Goal: Task Accomplishment & Management: Manage account settings

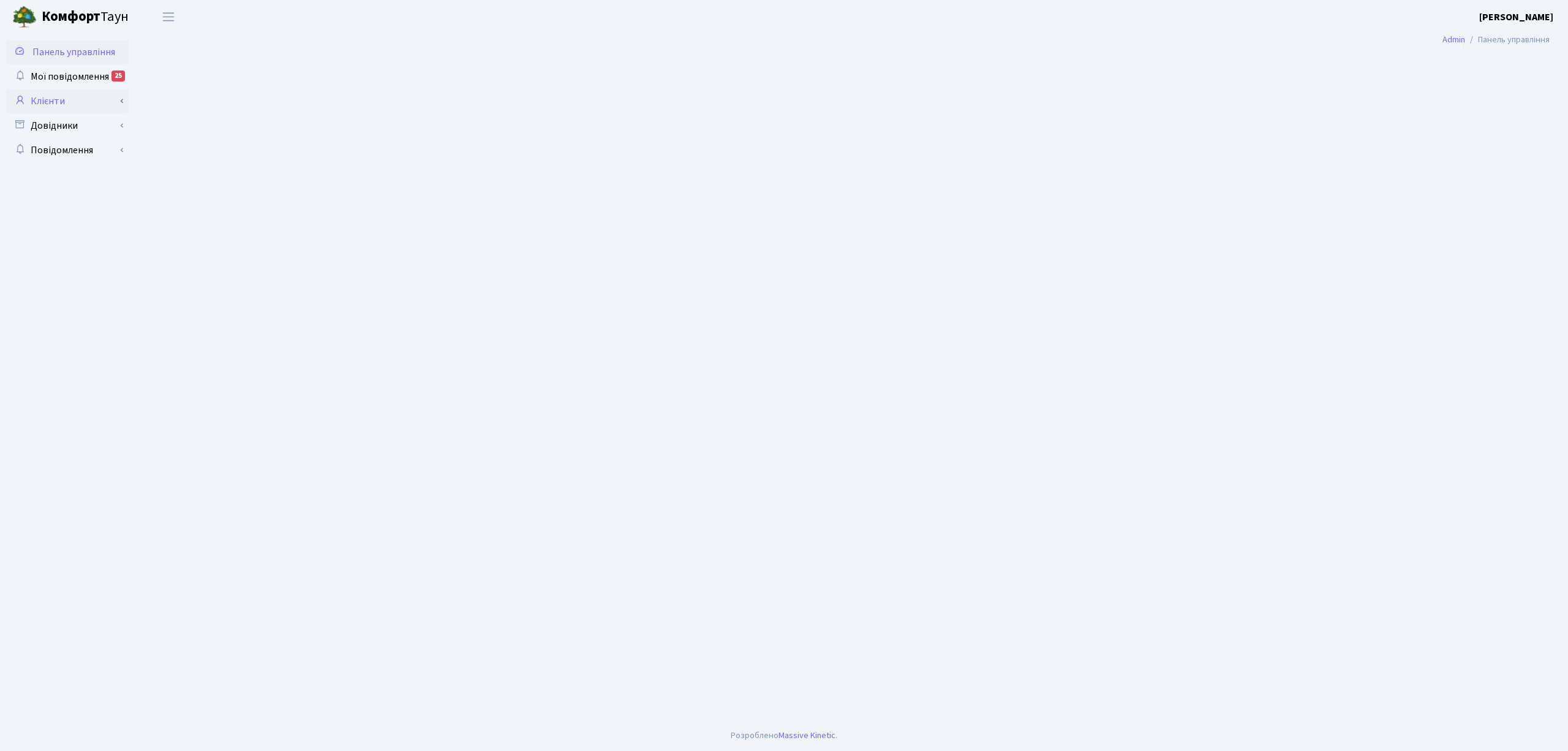
click at [66, 99] on link "Клієнти" at bounding box center [67, 101] width 122 height 25
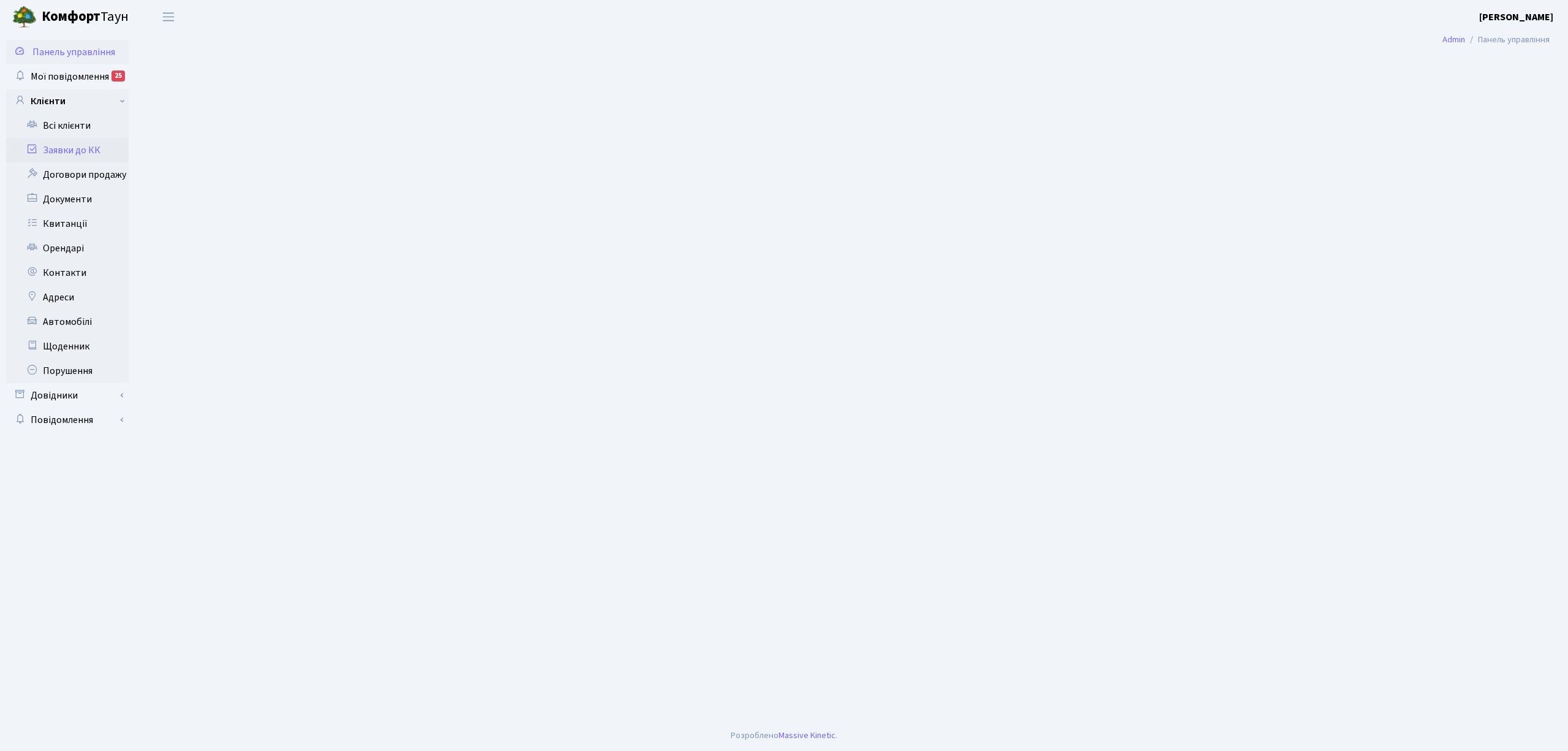
click at [74, 155] on link "Заявки до КК" at bounding box center [67, 150] width 122 height 25
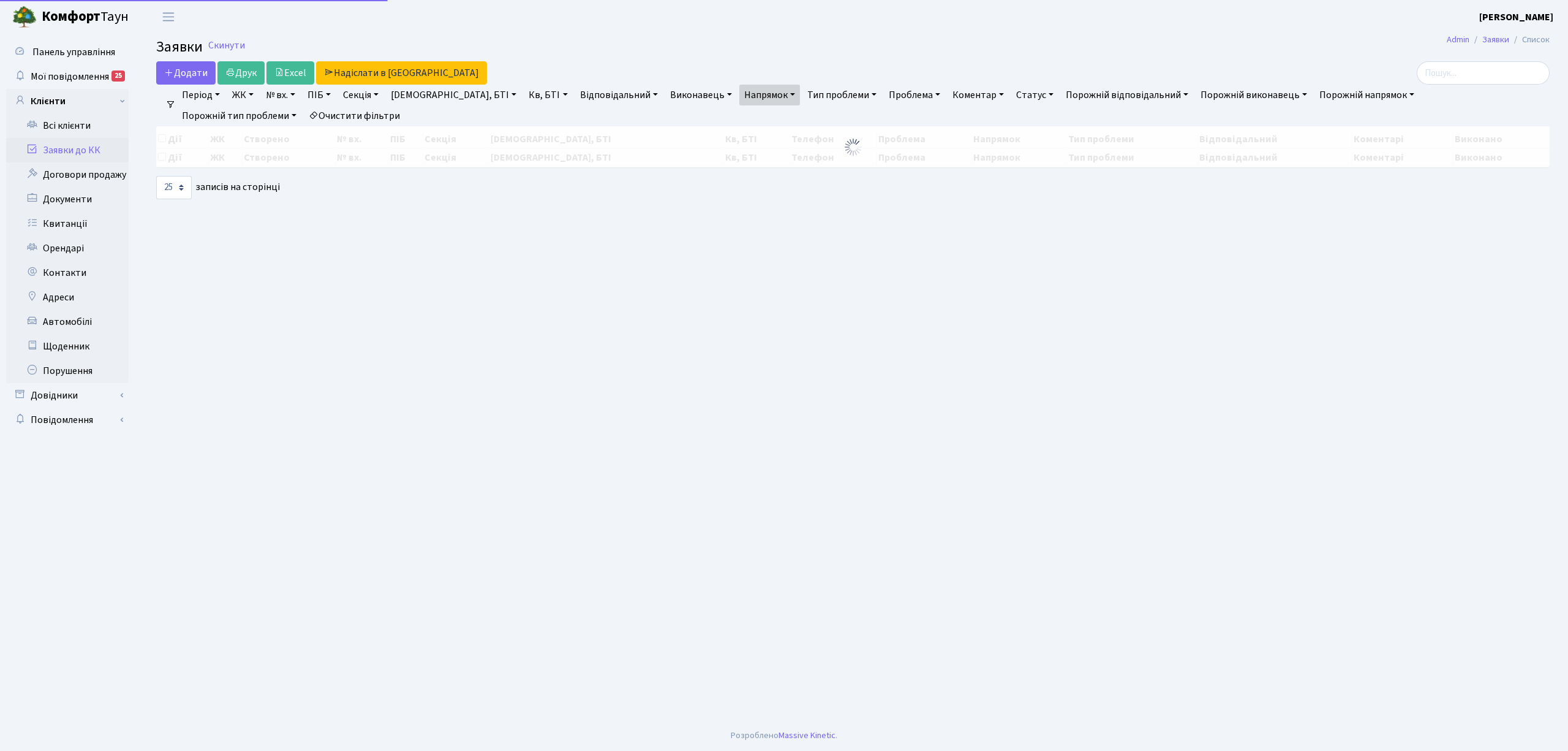
select select "25"
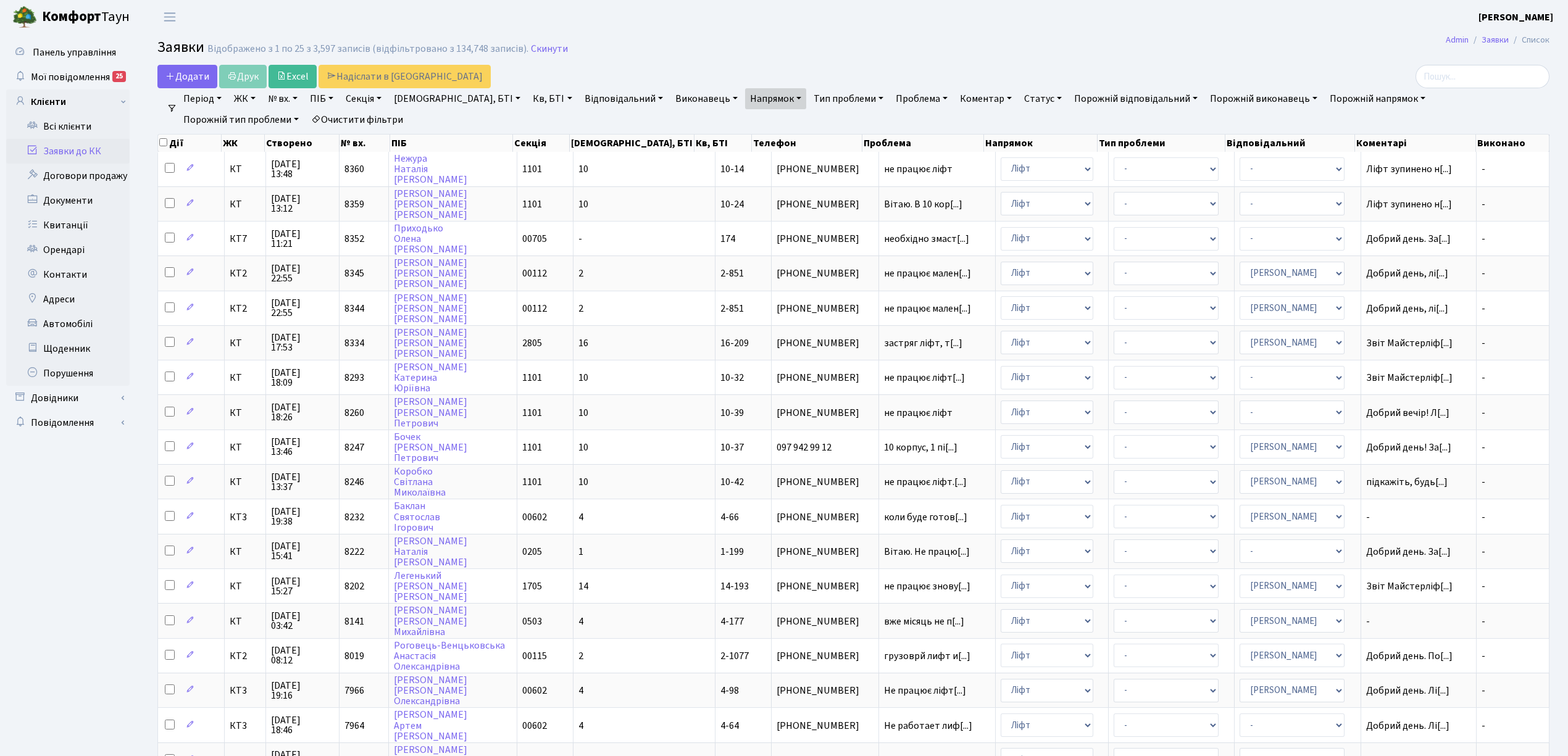
click at [353, 100] on link "Секція" at bounding box center [363, 98] width 45 height 21
type input "00112"
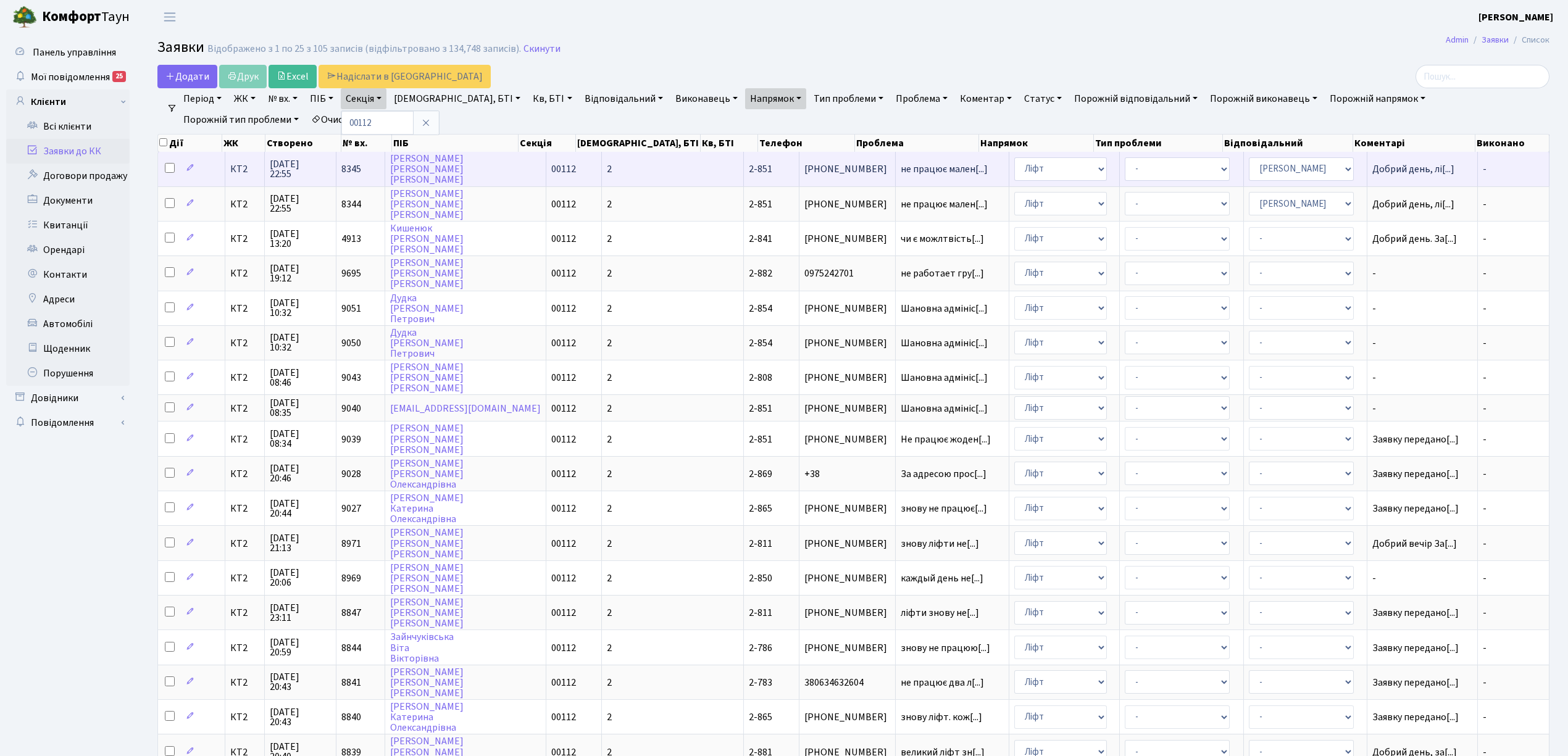
click at [242, 171] on span "КТ2" at bounding box center [245, 169] width 29 height 10
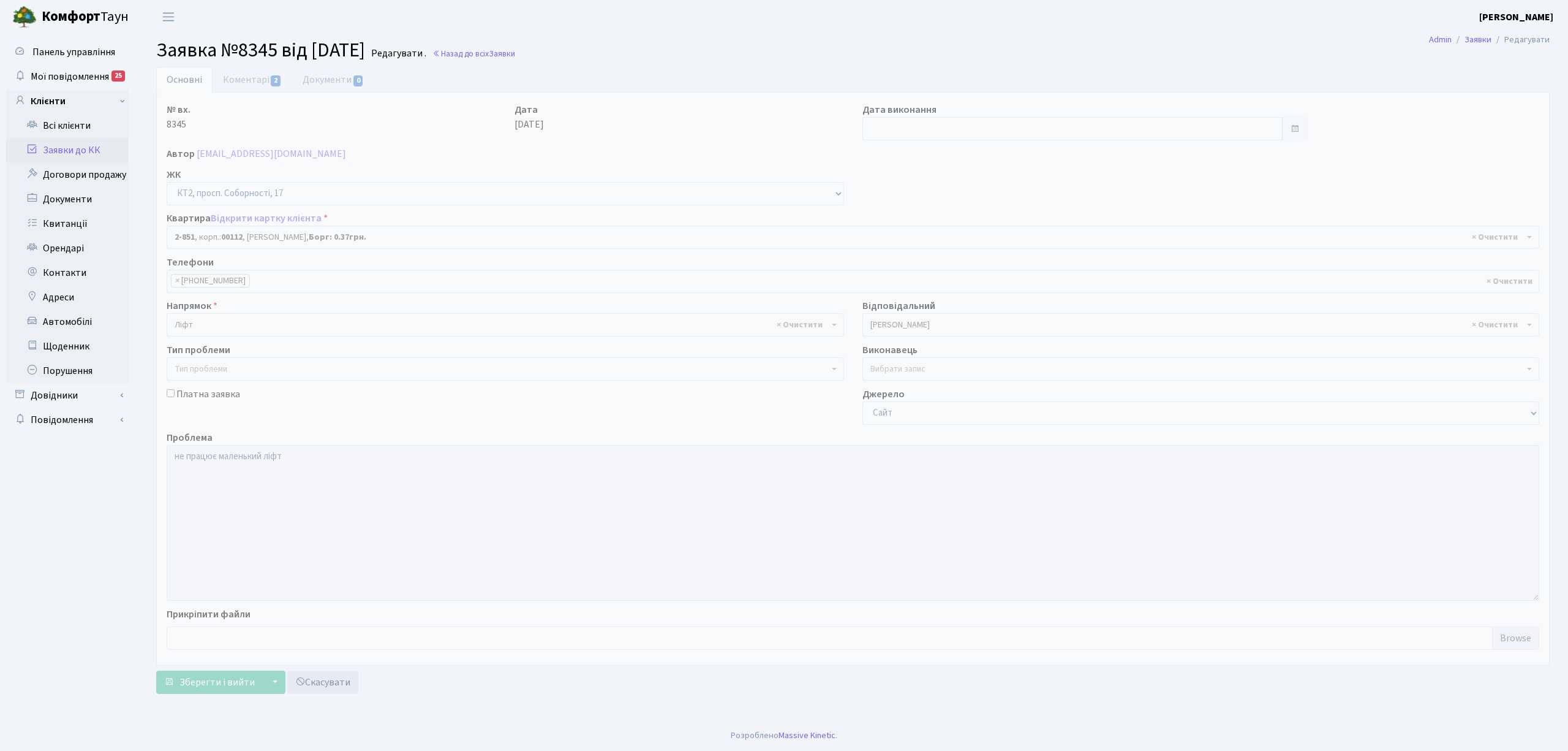
select select "15901"
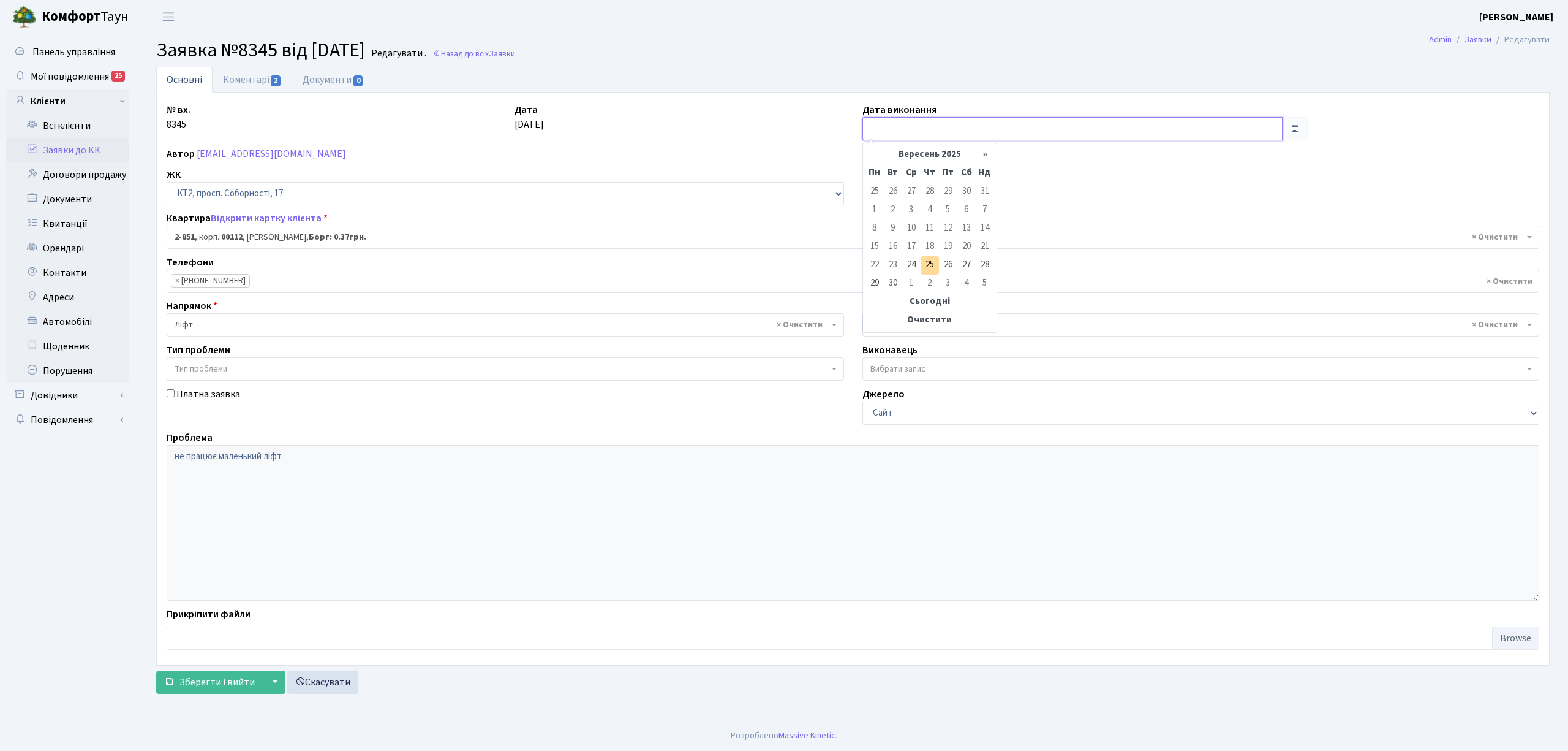
click at [898, 130] on input "text" at bounding box center [1072, 128] width 420 height 23
click at [927, 258] on td "25" at bounding box center [930, 266] width 19 height 19
type input "25.09.2025"
click at [84, 153] on link "Заявки до КК" at bounding box center [67, 150] width 122 height 25
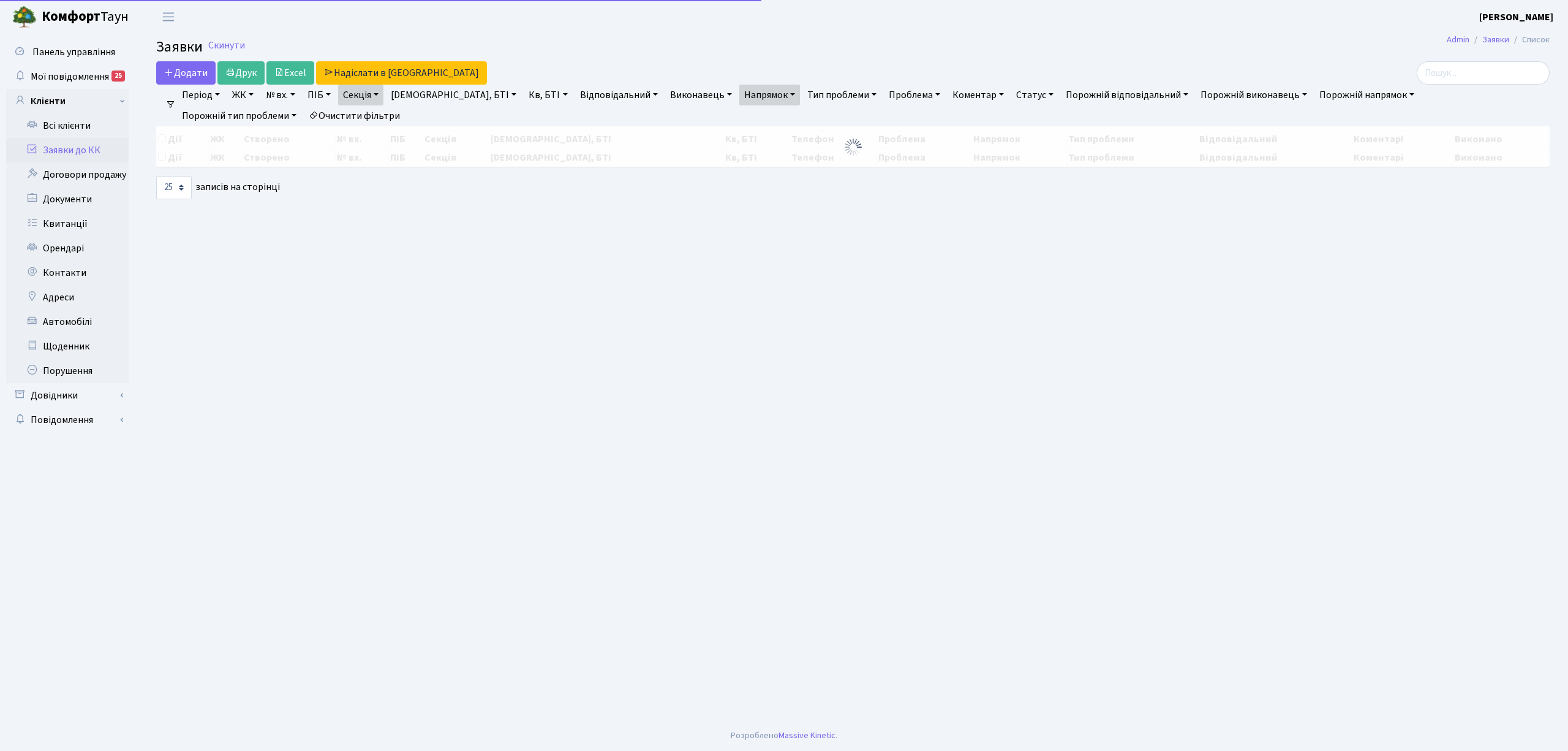
select select "25"
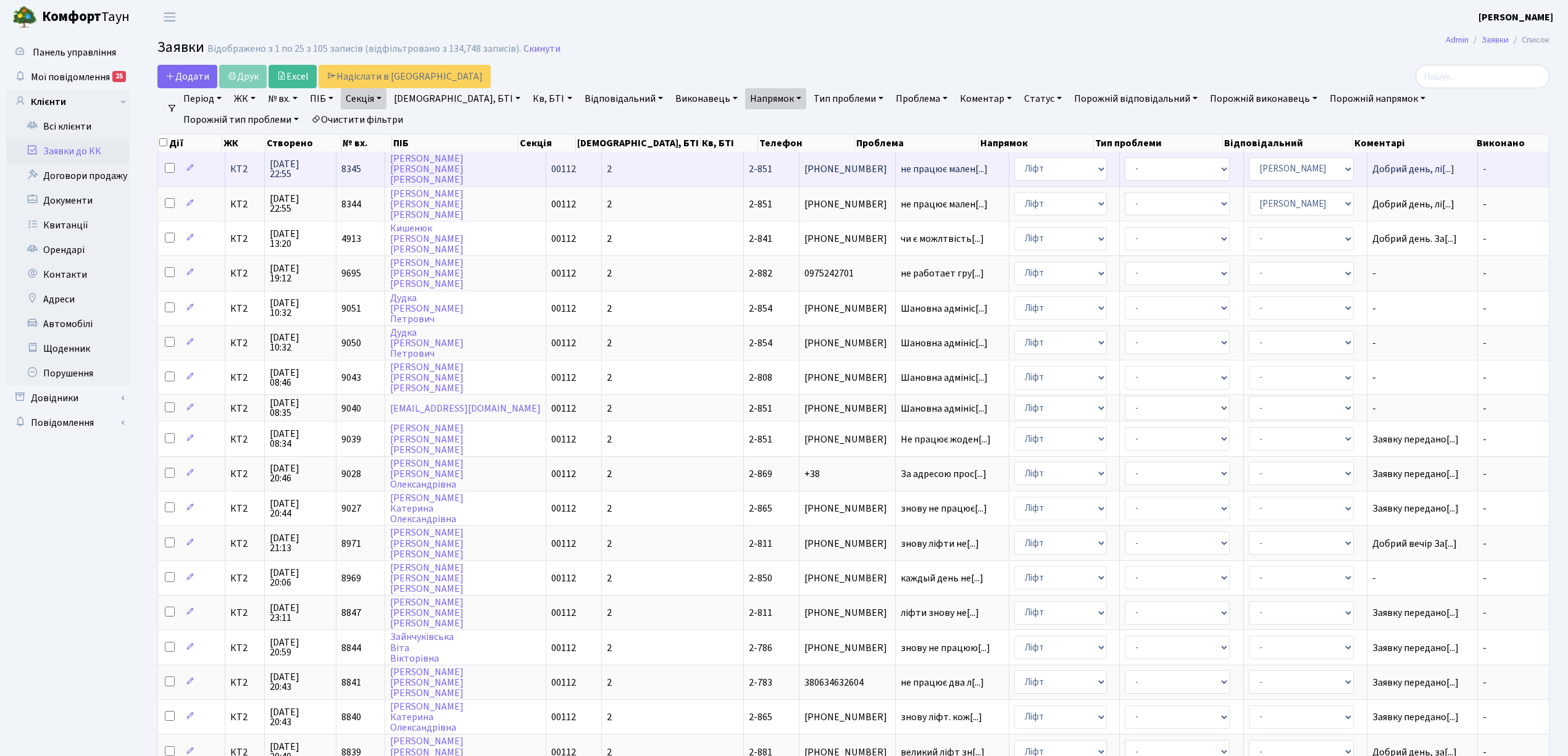
click at [239, 173] on span "КТ2" at bounding box center [245, 169] width 29 height 10
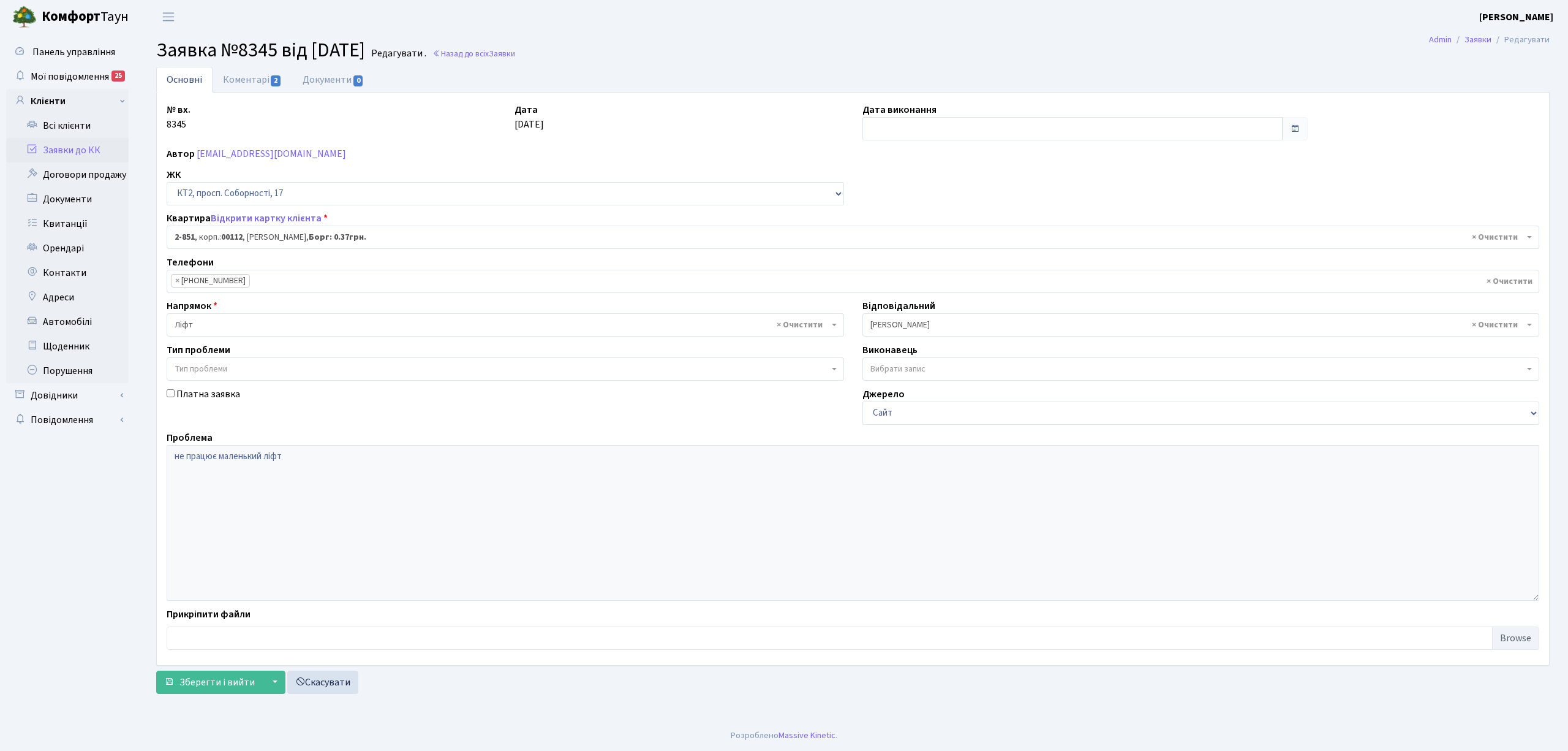
select select "15901"
click at [239, 82] on link "Коментарі 2" at bounding box center [252, 79] width 79 height 25
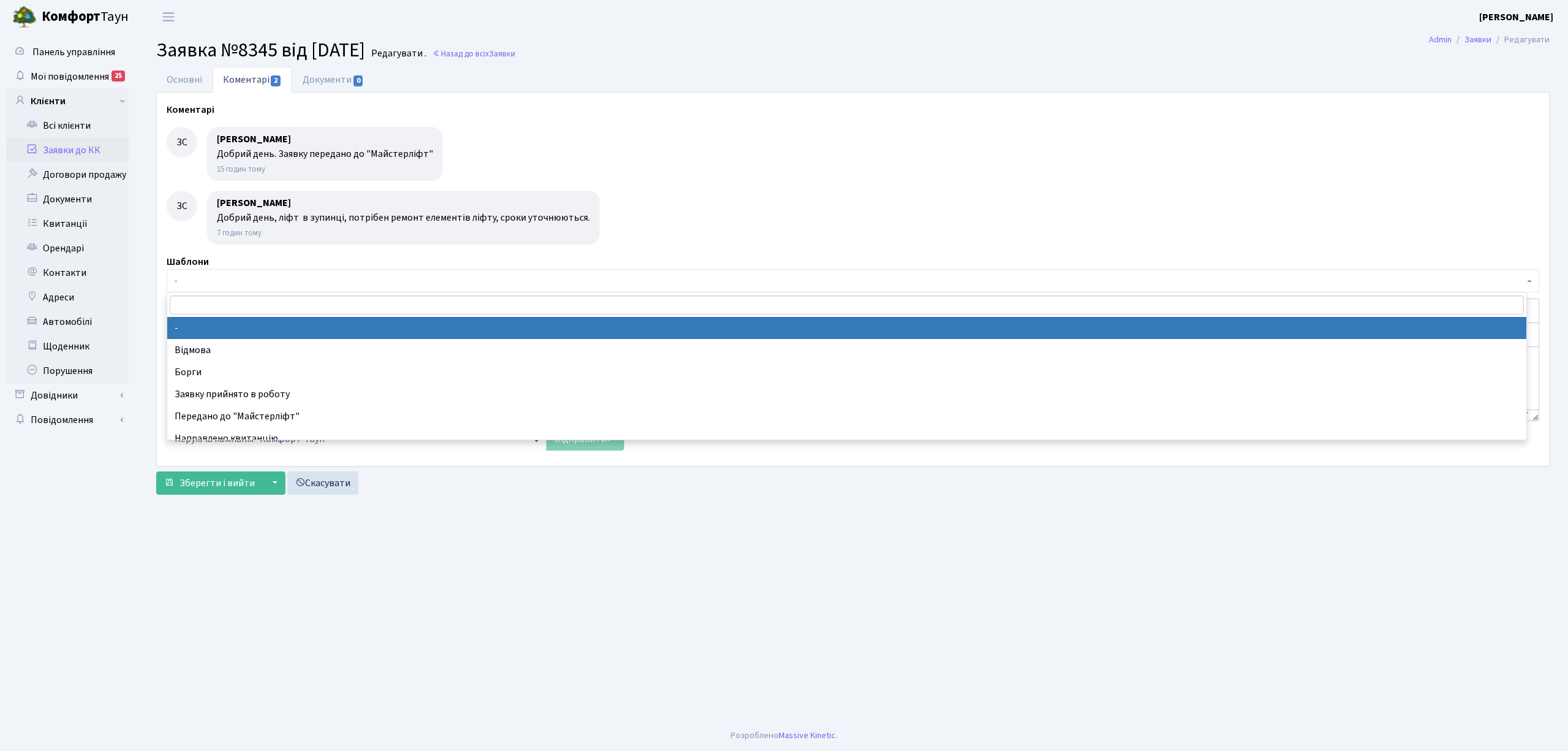
click at [270, 290] on span "-" at bounding box center [853, 280] width 1373 height 23
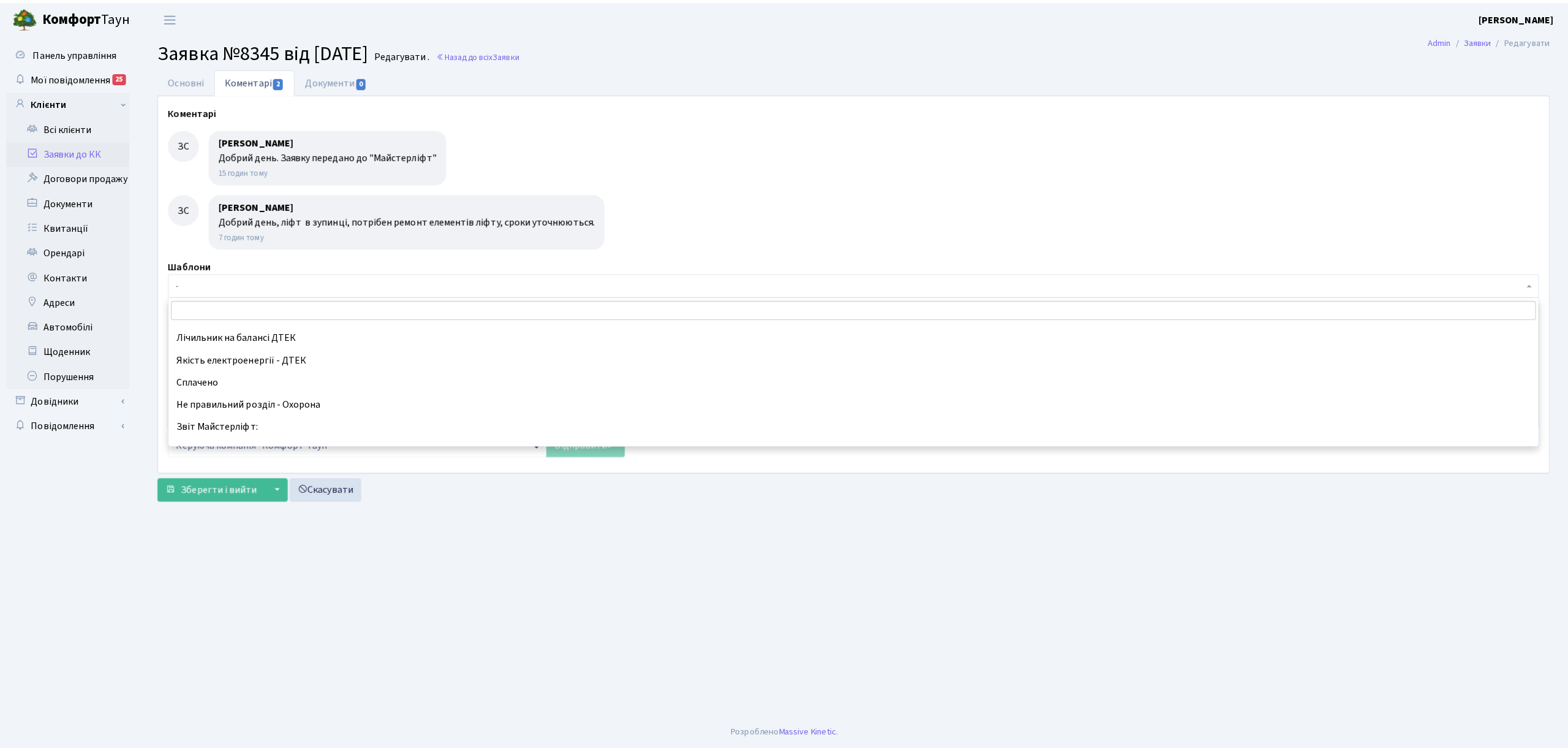
scroll to position [245, 0]
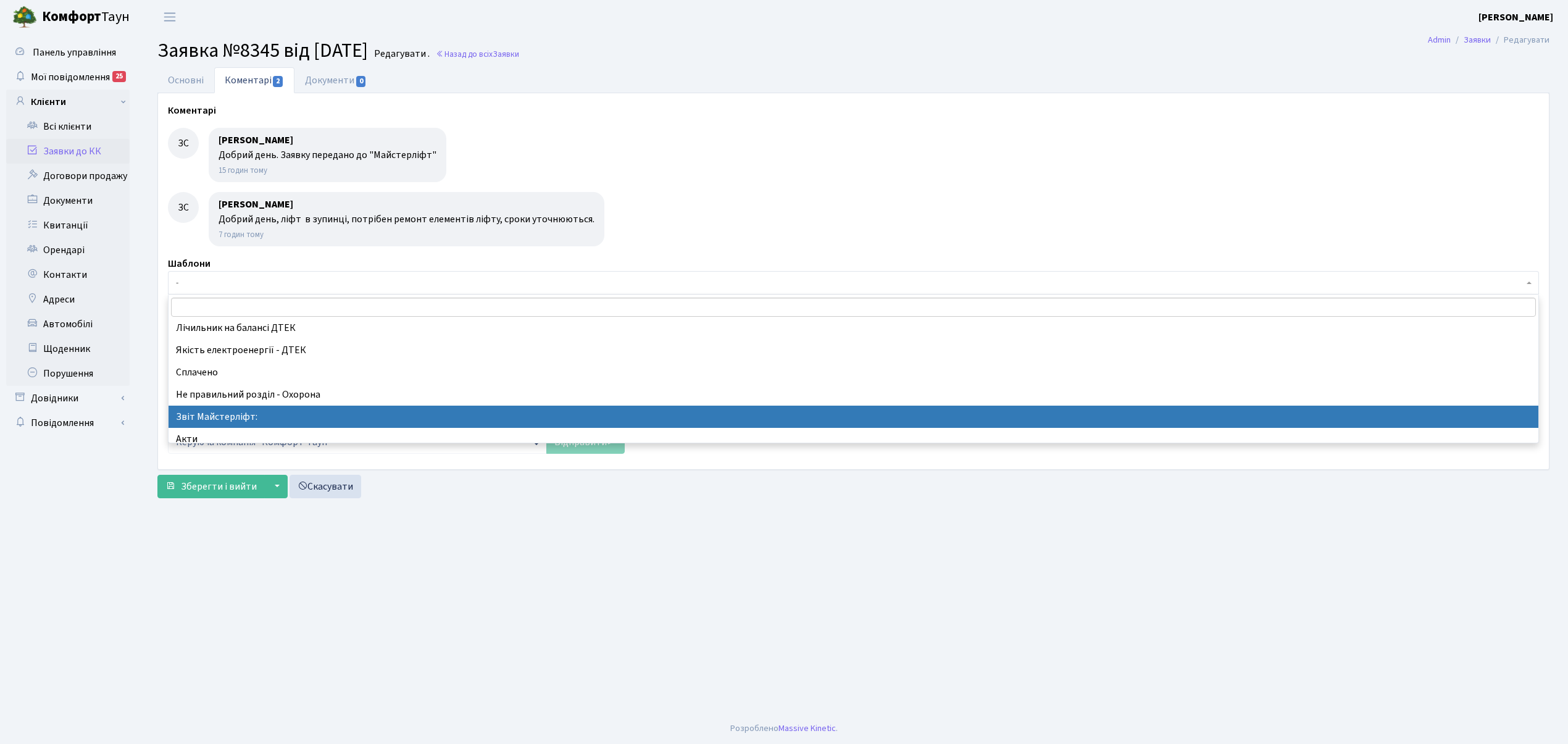
select select "37"
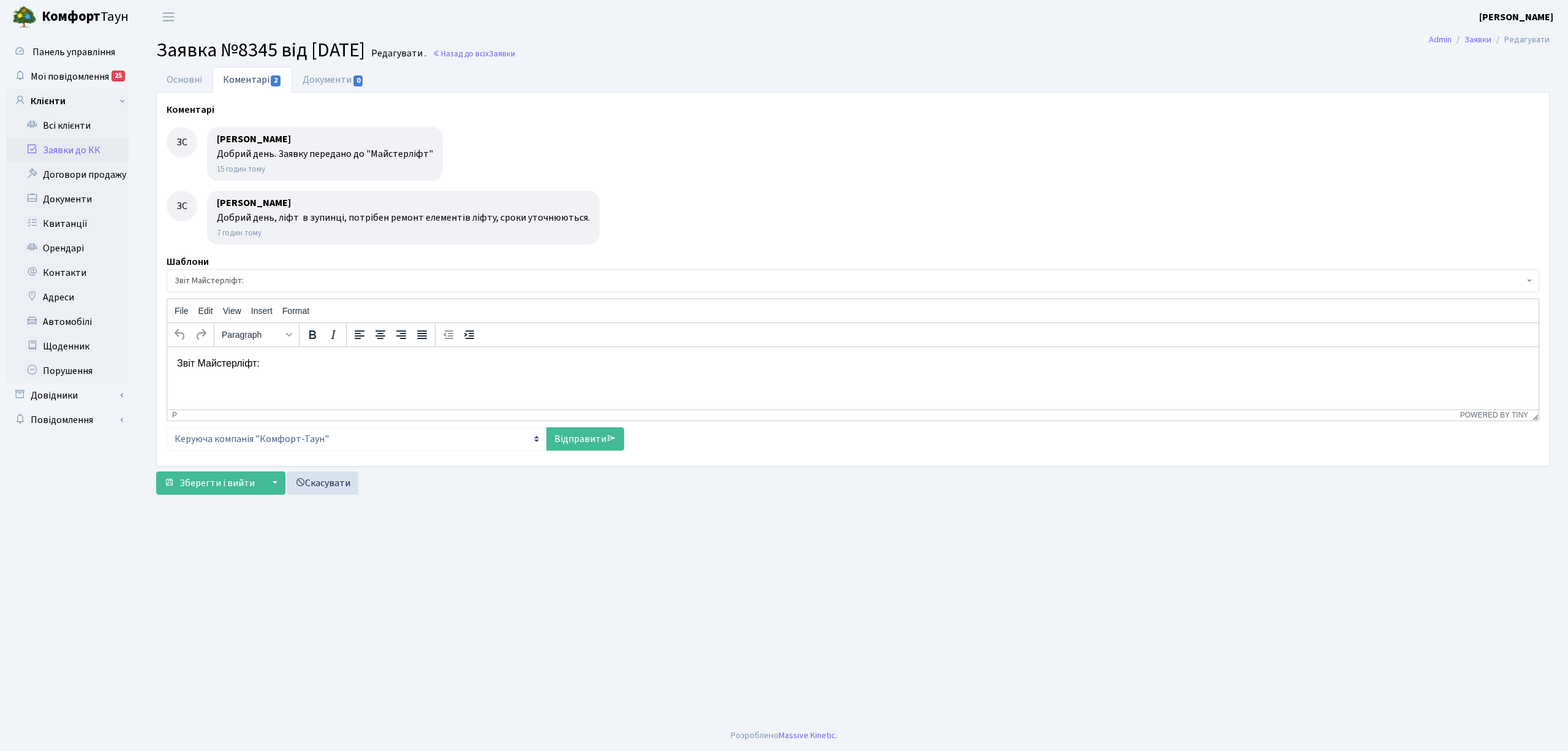
click at [325, 356] on p "Звіт Майстерліфт:" at bounding box center [853, 363] width 1352 height 13
click at [604, 447] on link "Відправити" at bounding box center [586, 438] width 78 height 23
select select
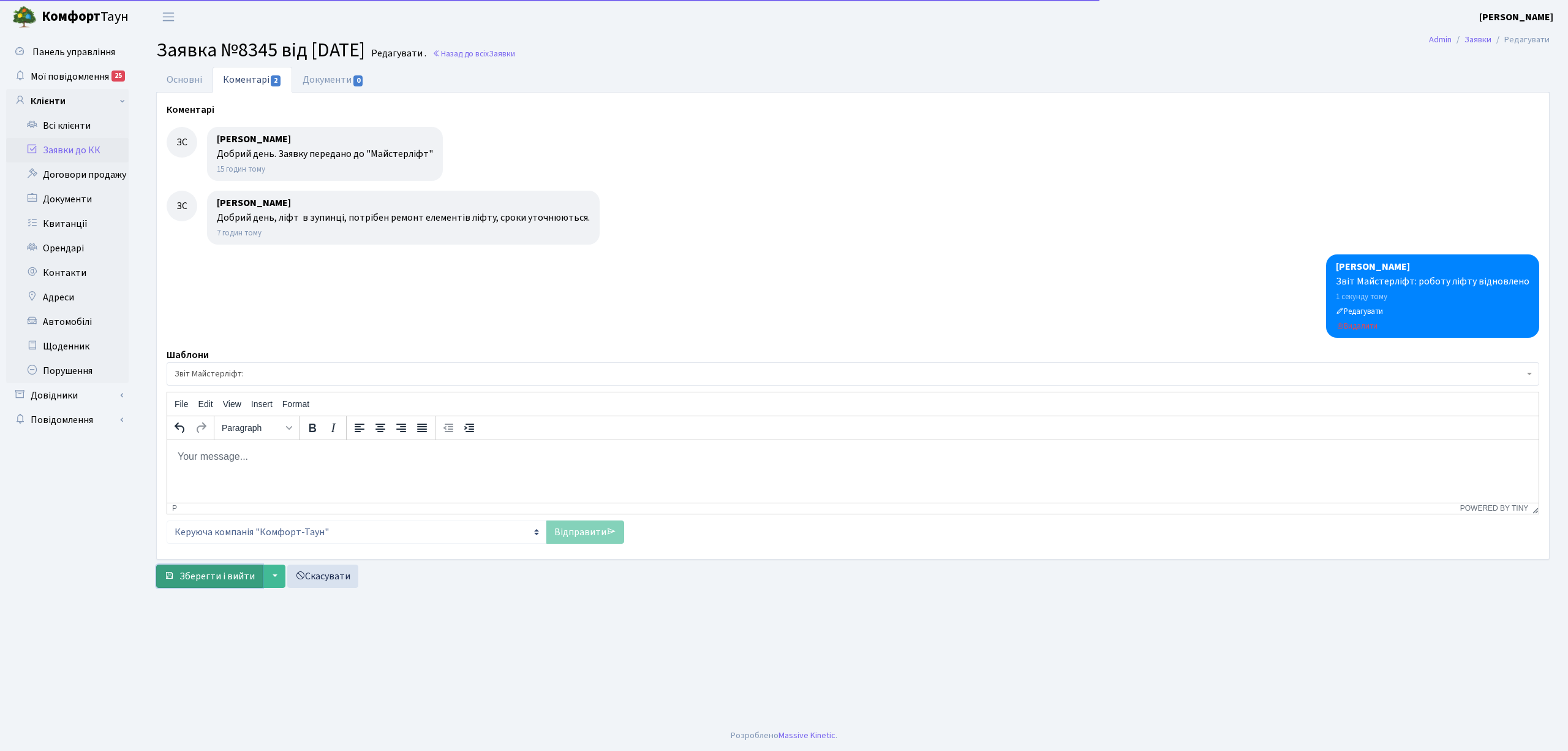
click at [231, 579] on span "Зберегти і вийти" at bounding box center [217, 576] width 75 height 13
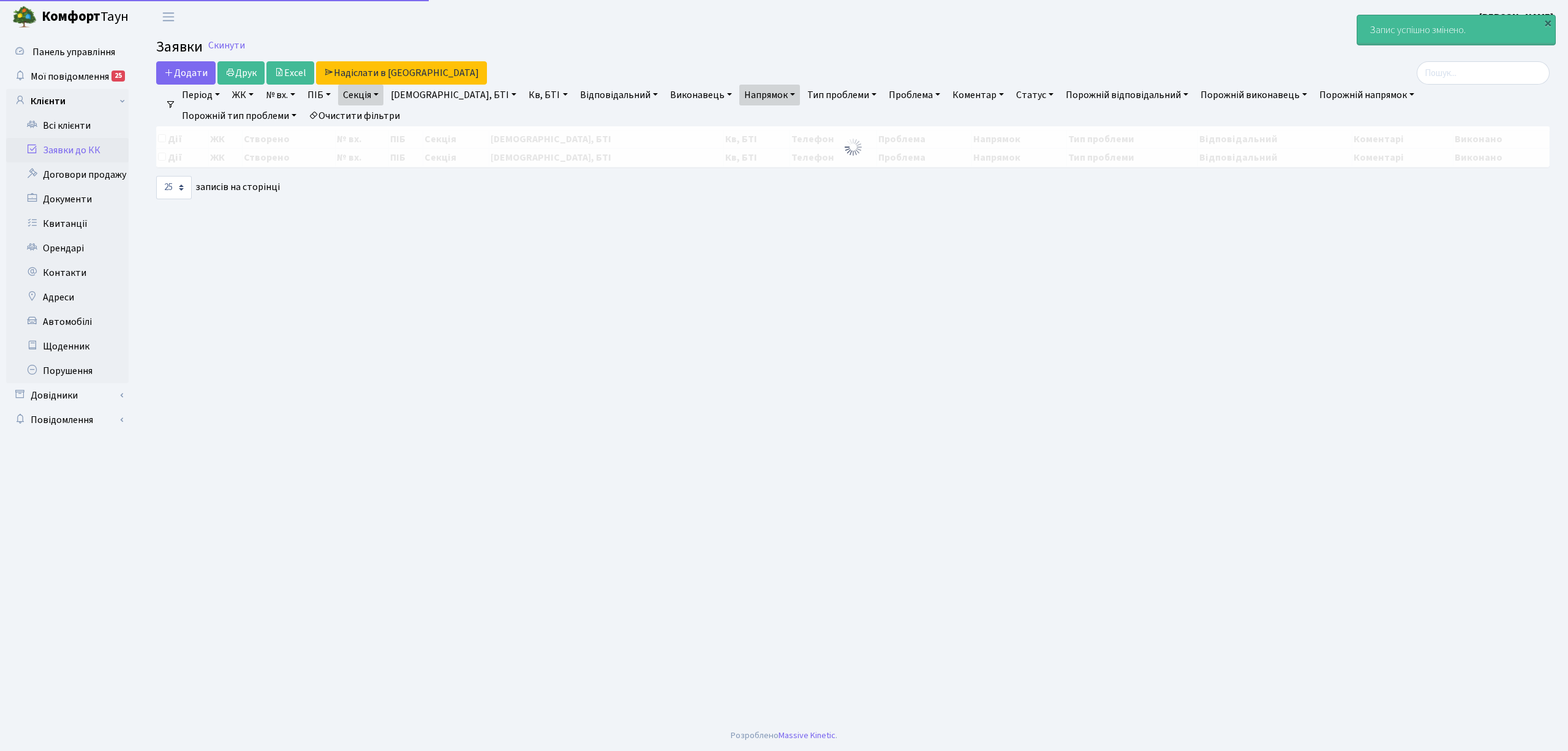
select select "25"
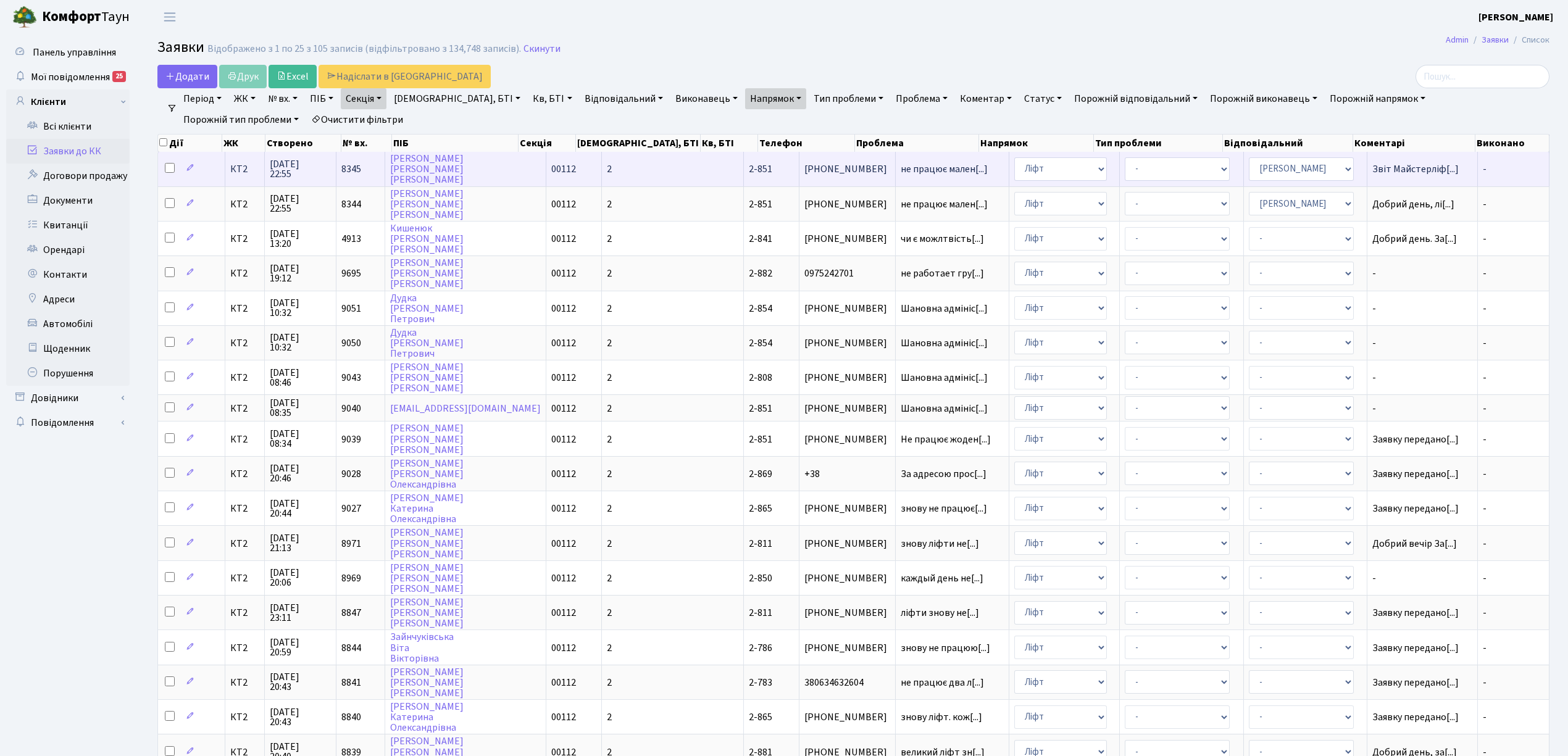
click at [247, 161] on td "КТ2" at bounding box center [245, 169] width 39 height 34
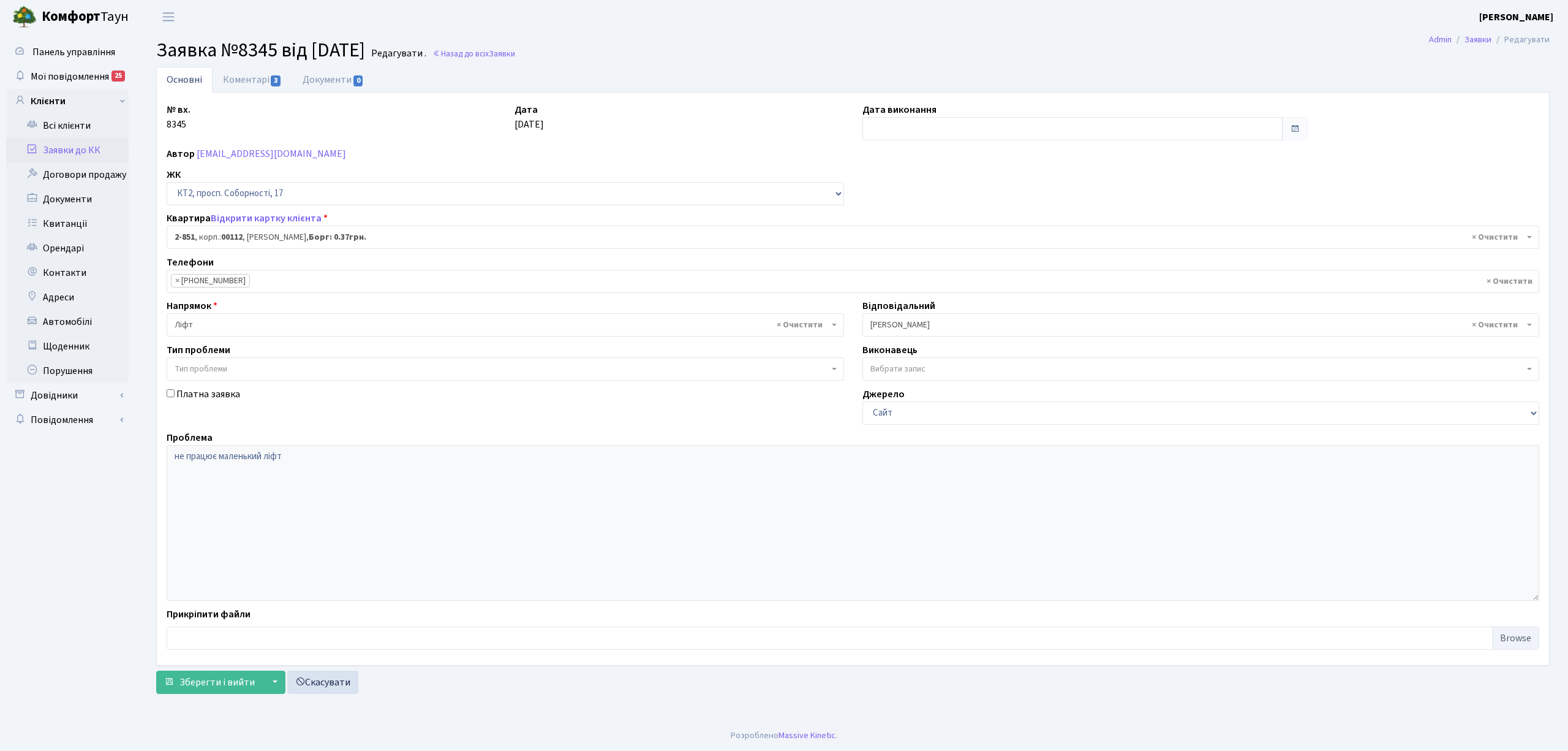
select select "15901"
click at [917, 133] on input "text" at bounding box center [1072, 128] width 420 height 23
click at [929, 262] on td "25" at bounding box center [930, 266] width 19 height 19
type input "25.09.2025"
click at [243, 82] on link "Коментарі 3" at bounding box center [252, 79] width 79 height 25
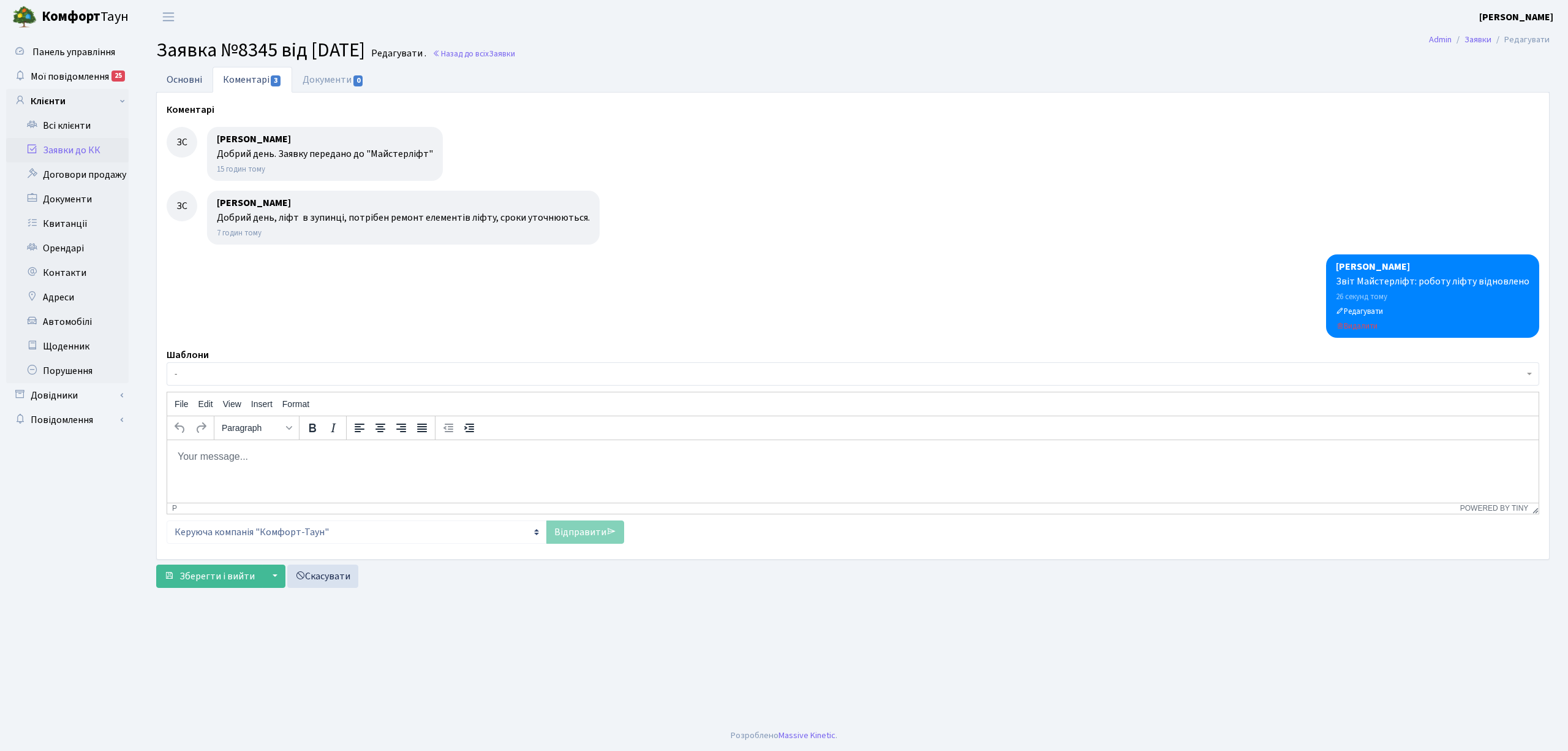
click at [189, 77] on link "Основні" at bounding box center [184, 79] width 56 height 25
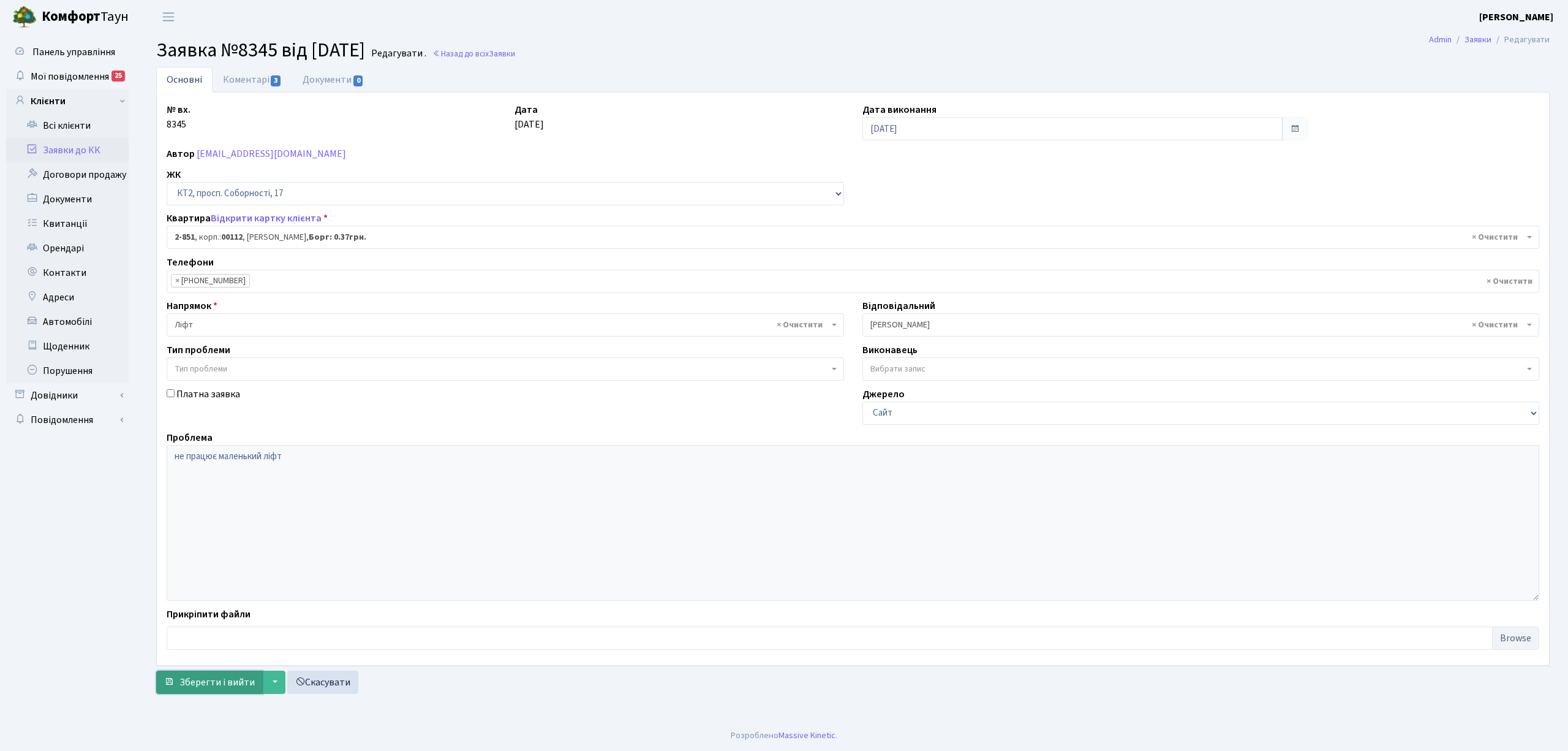
click at [197, 694] on button "Зберегти і вийти" at bounding box center [209, 682] width 107 height 23
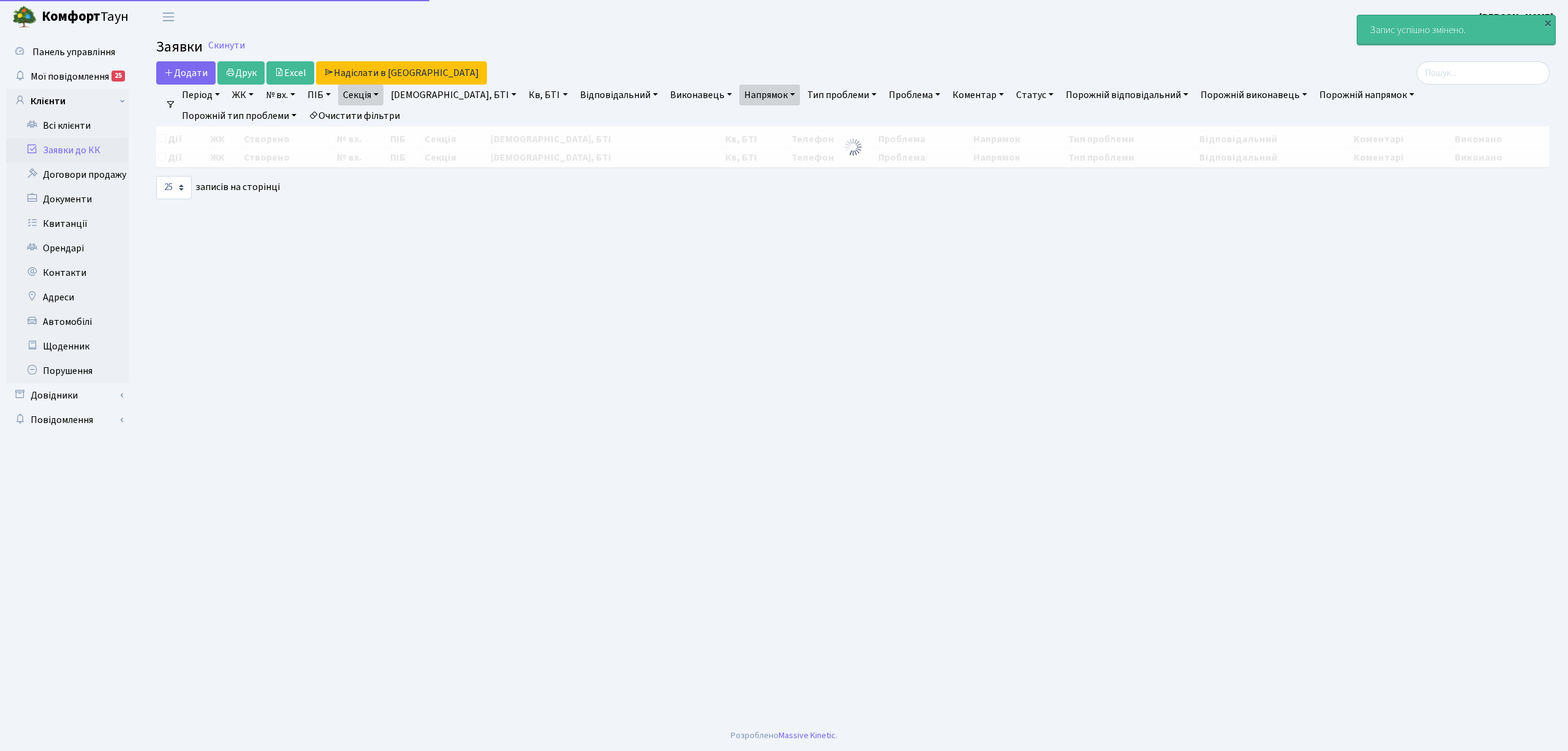
select select "25"
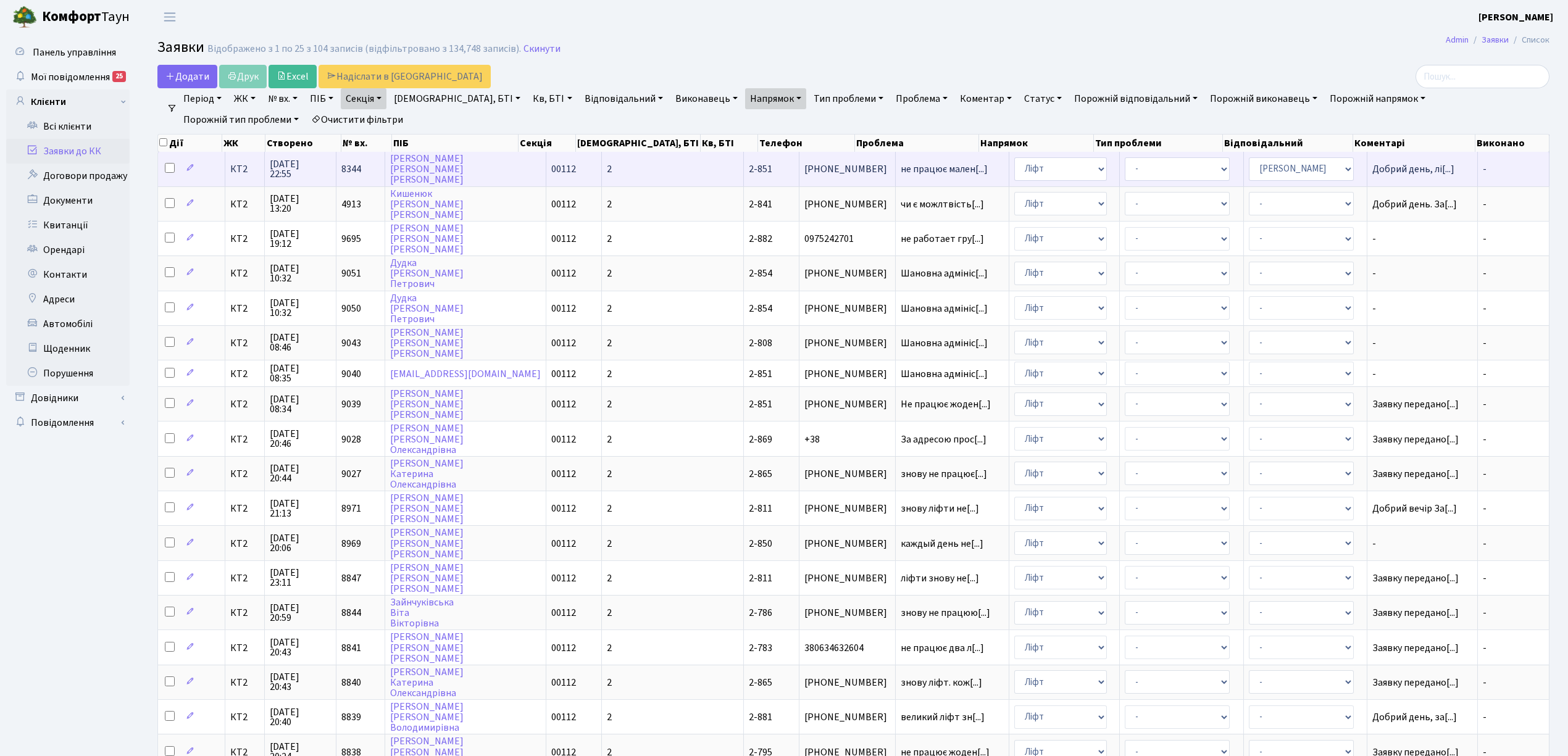
click at [248, 167] on span "КТ2" at bounding box center [245, 169] width 29 height 10
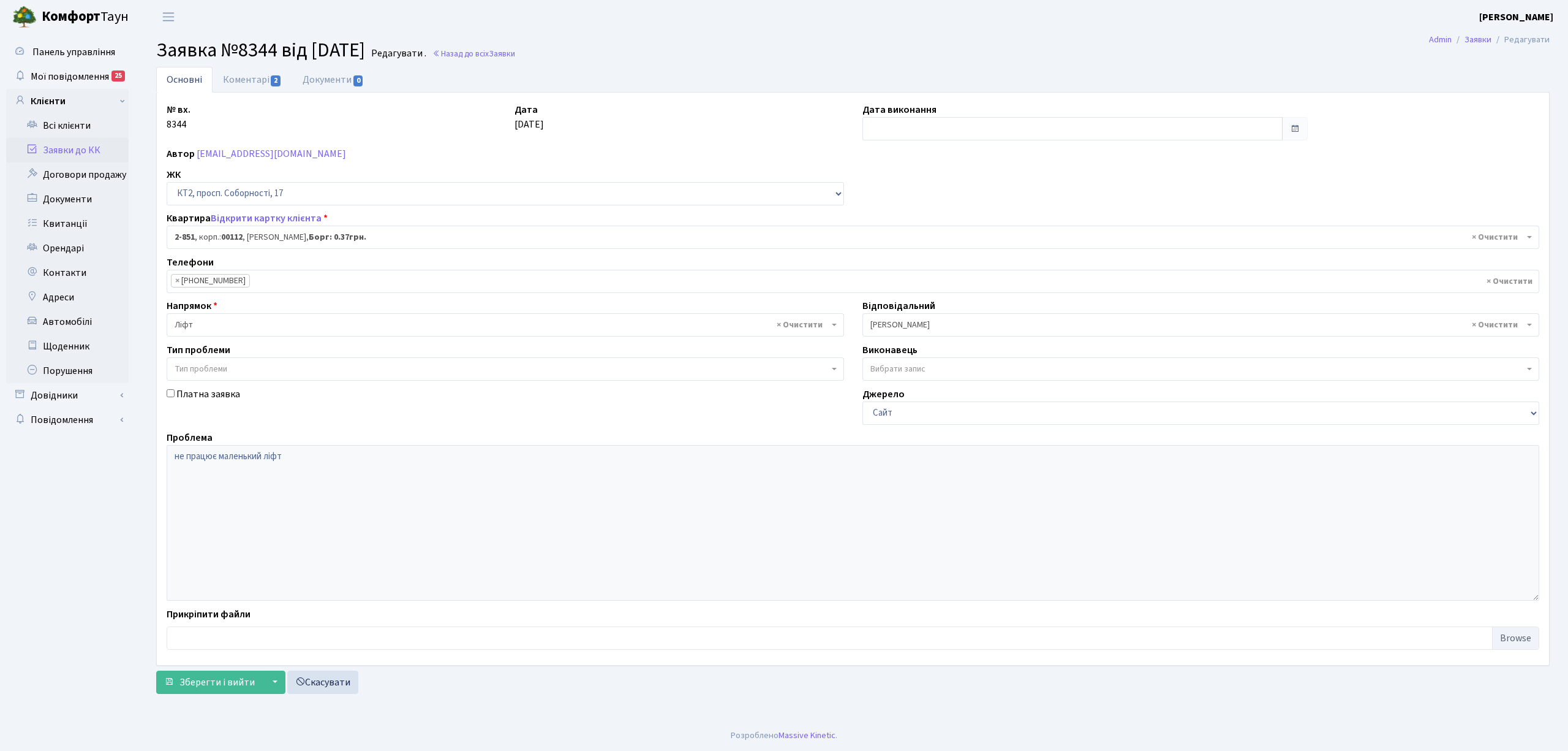
select select "15901"
click at [1066, 121] on input "text" at bounding box center [1072, 128] width 420 height 23
click at [925, 263] on td "25" at bounding box center [930, 266] width 19 height 19
type input "[DATE]"
click at [236, 693] on button "Зберегти і вийти" at bounding box center [209, 682] width 107 height 23
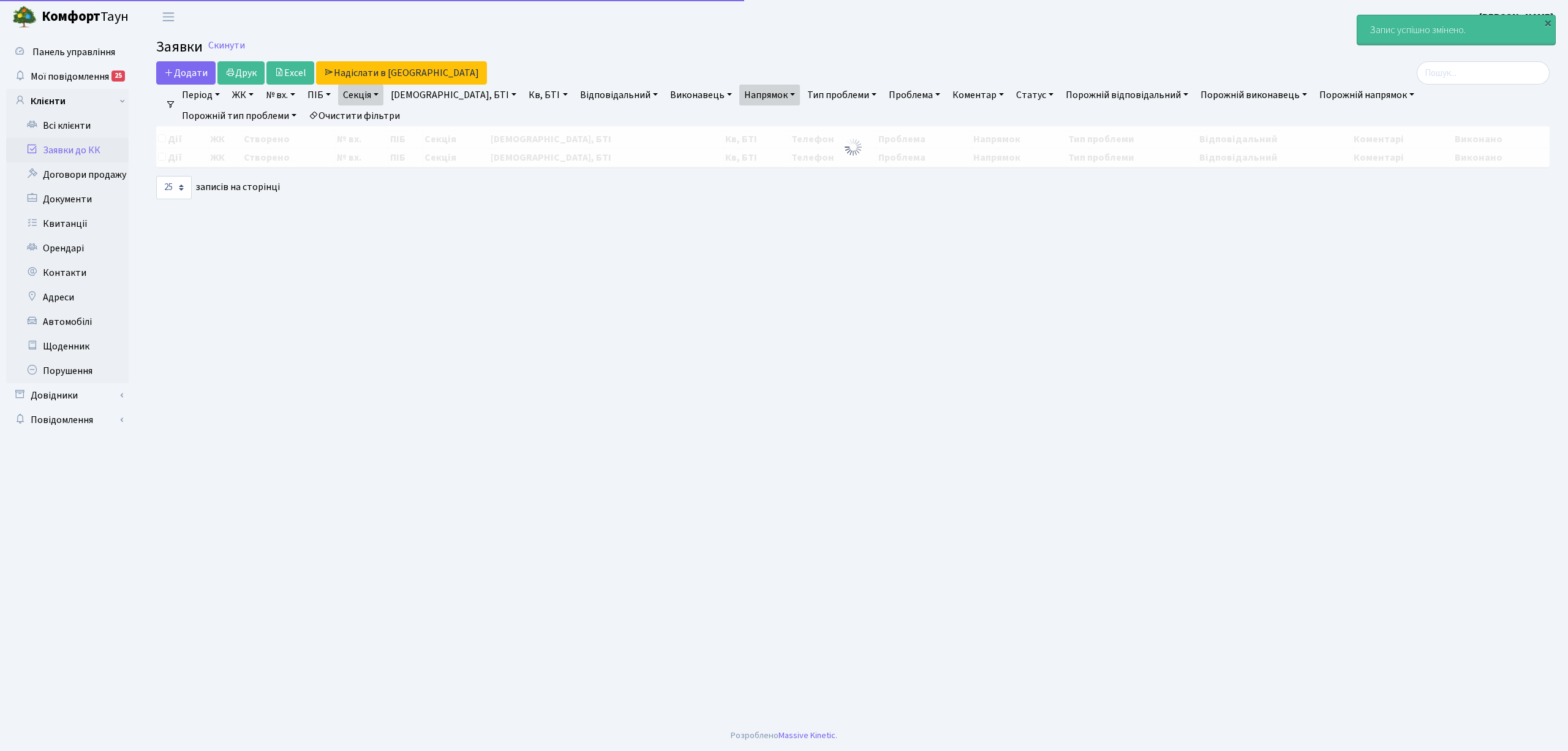
select select "25"
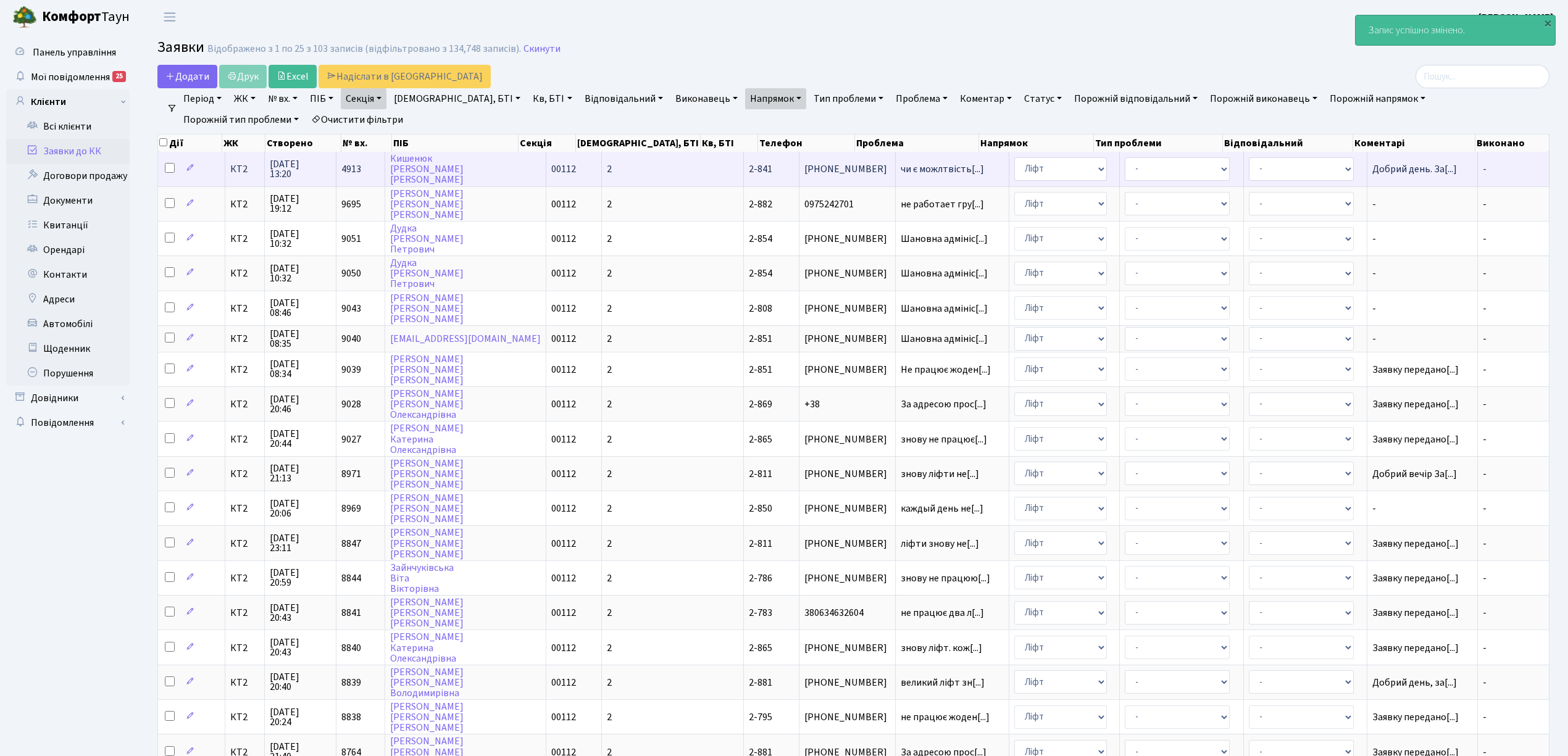
click at [248, 171] on span "КТ2" at bounding box center [245, 169] width 29 height 10
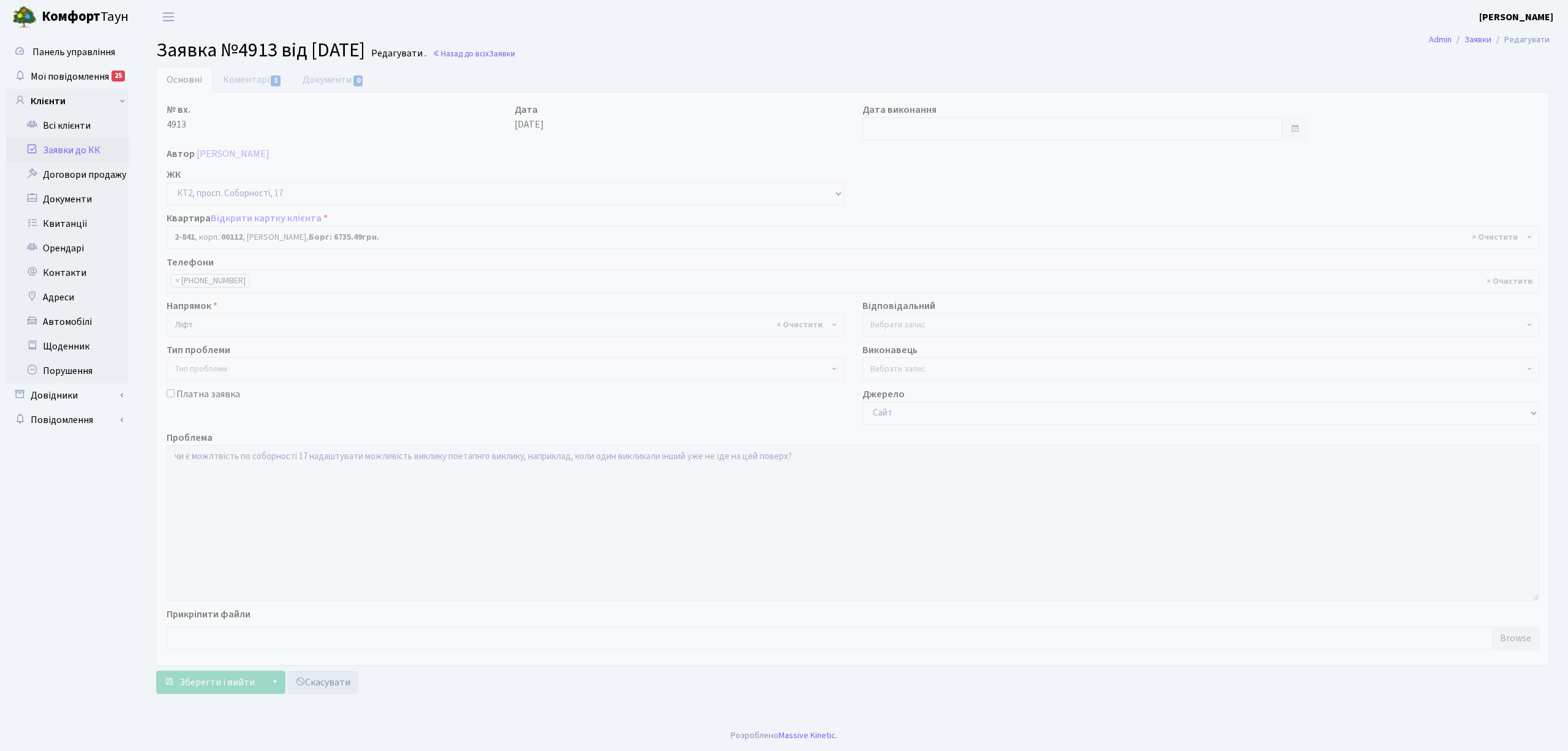
select select "15890"
click at [895, 123] on input "text" at bounding box center [1072, 128] width 420 height 23
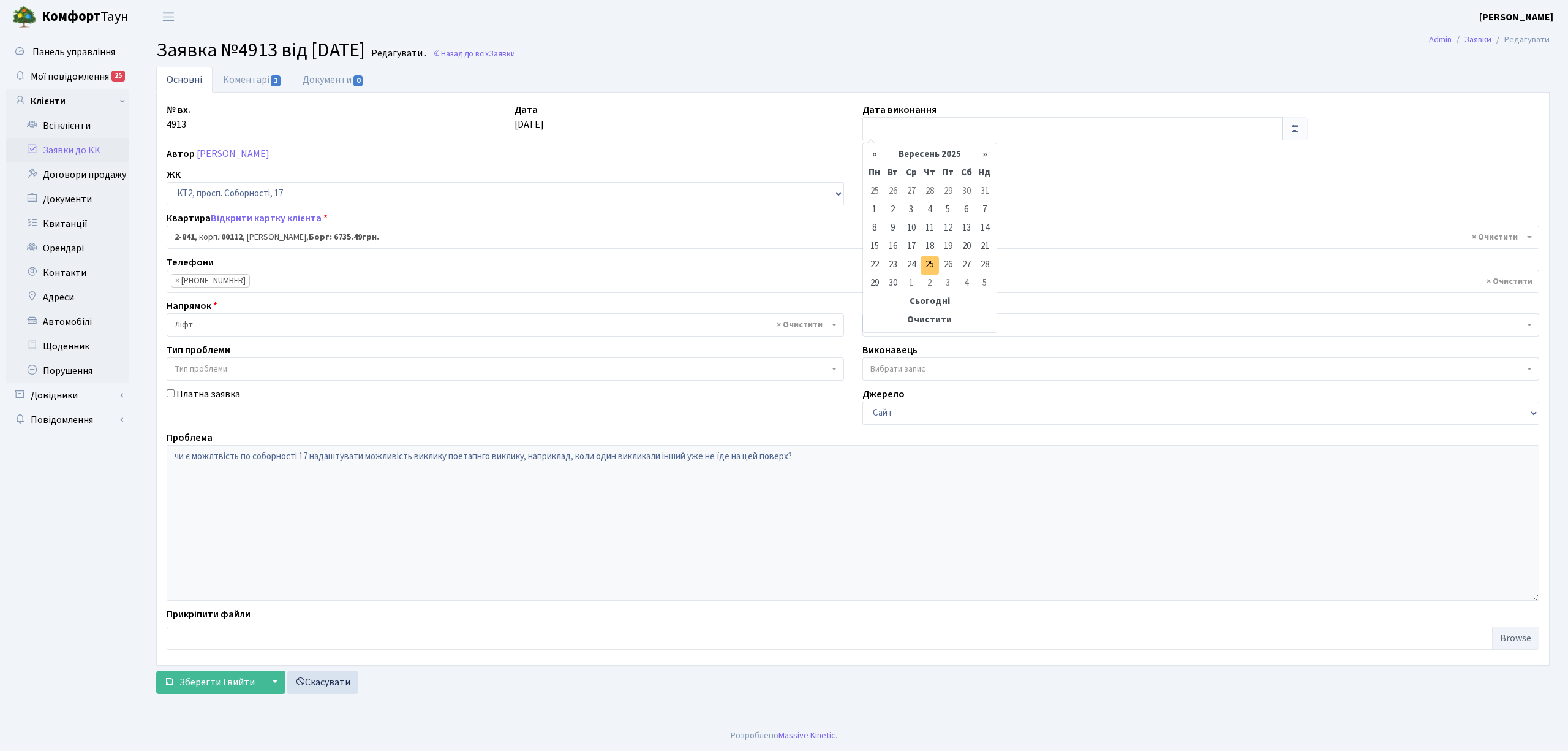
click at [932, 266] on td "25" at bounding box center [930, 266] width 19 height 19
type input "[DATE]"
click at [211, 680] on span "Зберегти і вийти" at bounding box center [217, 682] width 75 height 13
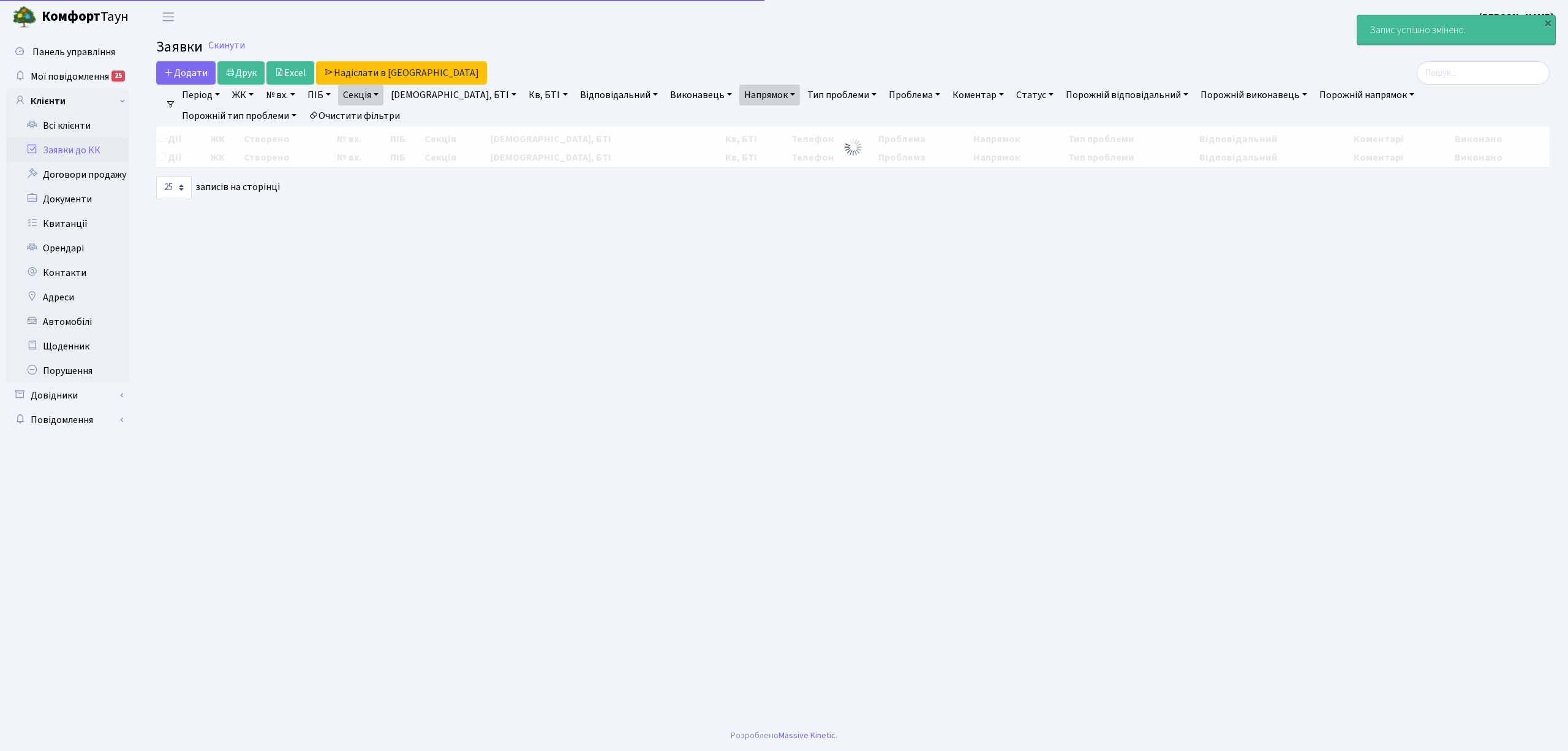
select select "25"
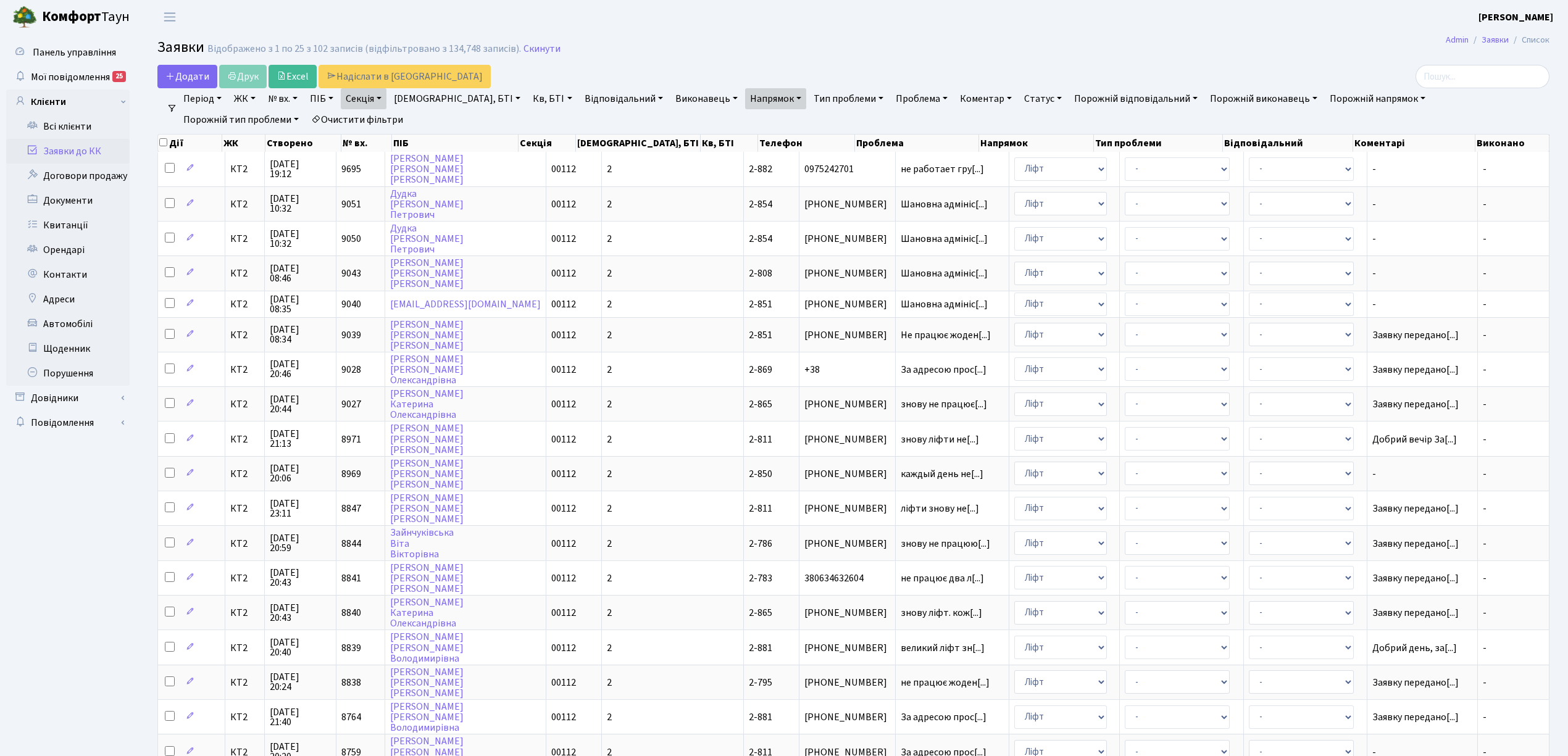
click at [306, 117] on link "Очистити фільтри" at bounding box center [357, 119] width 102 height 21
